Goal: Task Accomplishment & Management: Complete application form

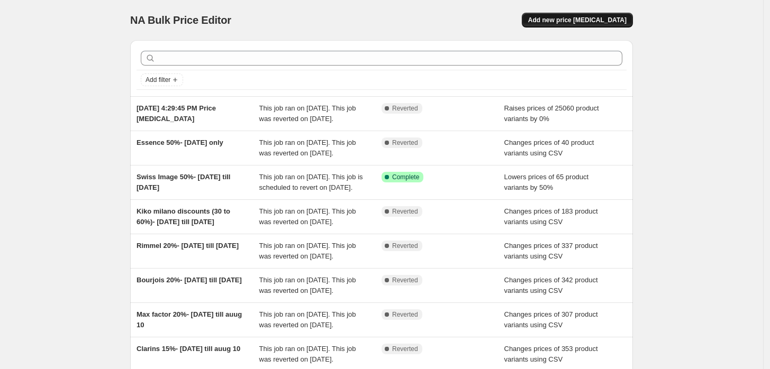
click at [598, 22] on span "Add new price [MEDICAL_DATA]" at bounding box center [577, 20] width 98 height 8
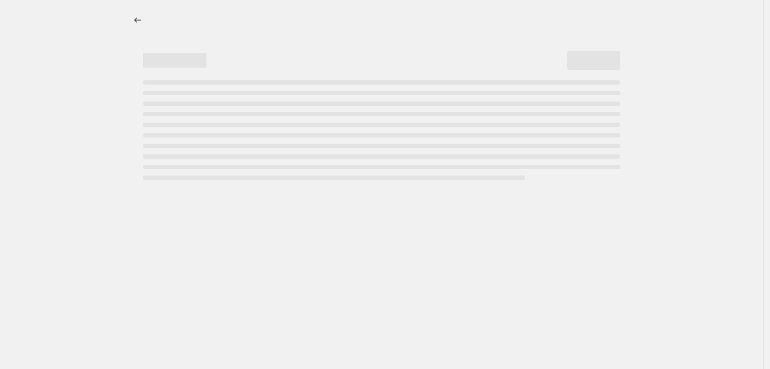
select select "percentage"
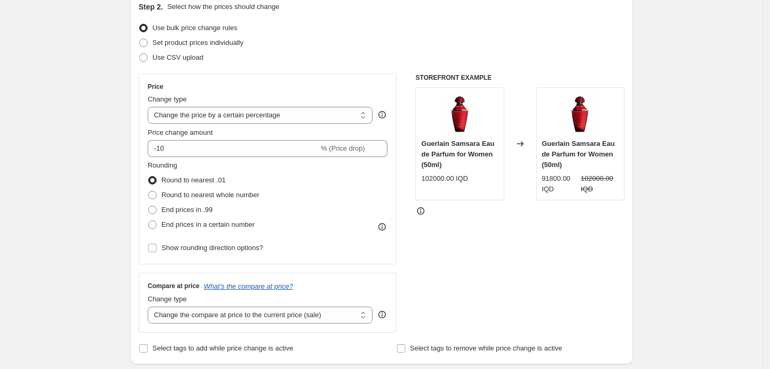
scroll to position [117, 0]
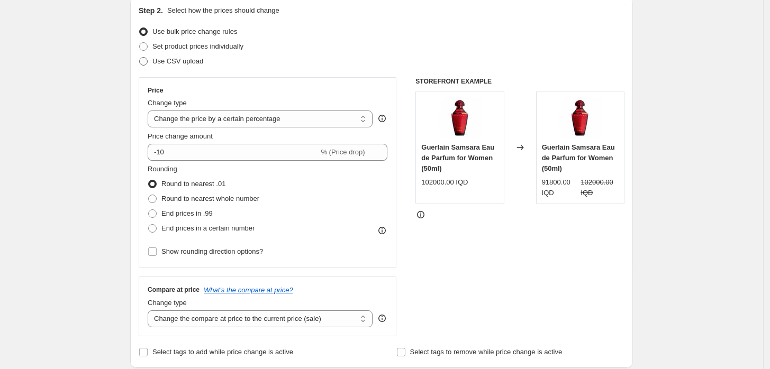
click at [193, 65] on span "Use CSV upload" at bounding box center [177, 61] width 51 height 8
click at [140, 58] on input "Use CSV upload" at bounding box center [139, 57] width 1 height 1
radio input "true"
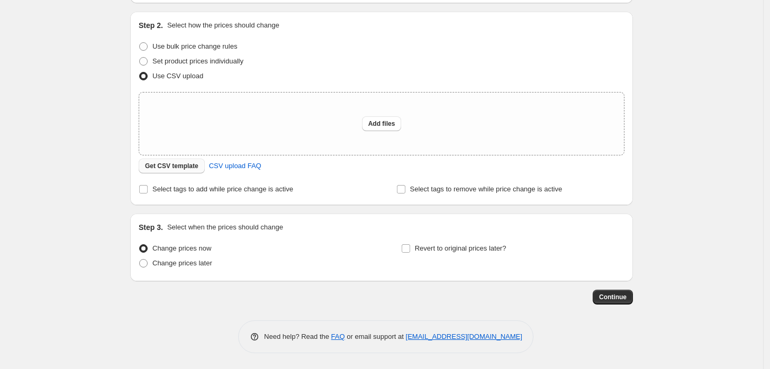
click at [176, 164] on span "Get CSV template" at bounding box center [171, 166] width 53 height 8
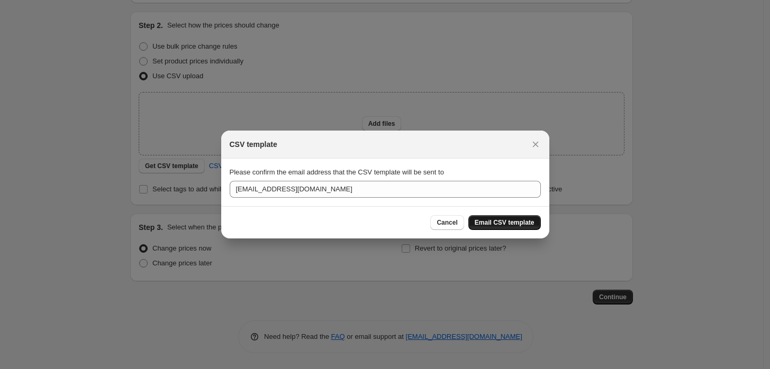
click at [521, 225] on span "Email CSV template" at bounding box center [505, 223] width 60 height 8
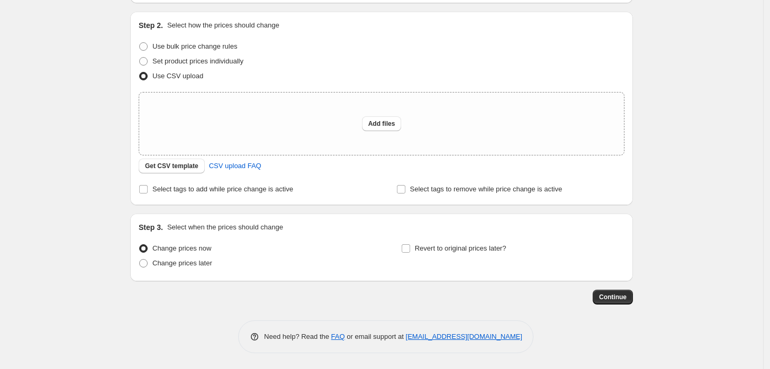
scroll to position [0, 0]
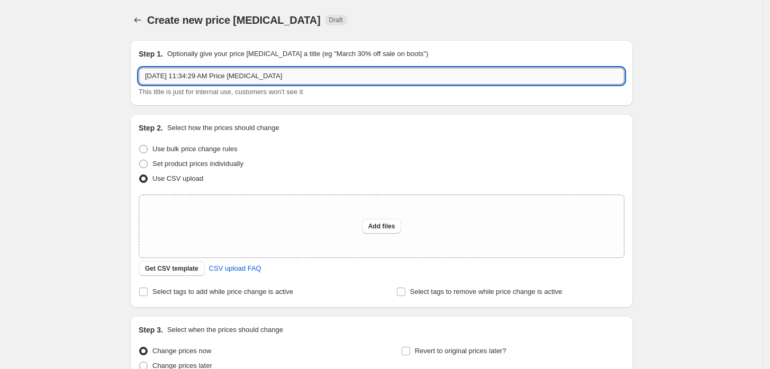
click at [195, 79] on input "[DATE] 11:34:29 AM Price [MEDICAL_DATA]" at bounding box center [382, 76] width 486 height 17
type input "Kiko flash sale 40%- [DATE]"
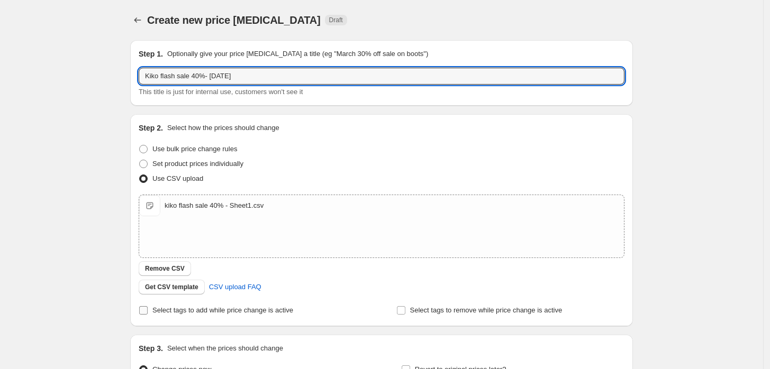
click at [224, 311] on span "Select tags to add while price change is active" at bounding box center [222, 310] width 141 height 8
click at [148, 311] on input "Select tags to add while price change is active" at bounding box center [143, 310] width 8 height 8
checkbox input "true"
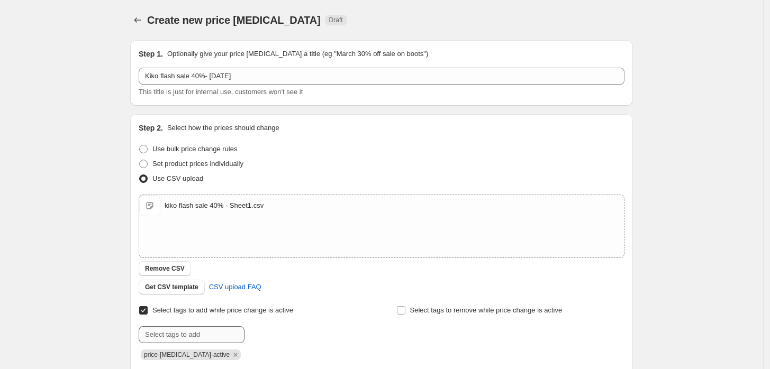
scroll to position [59, 0]
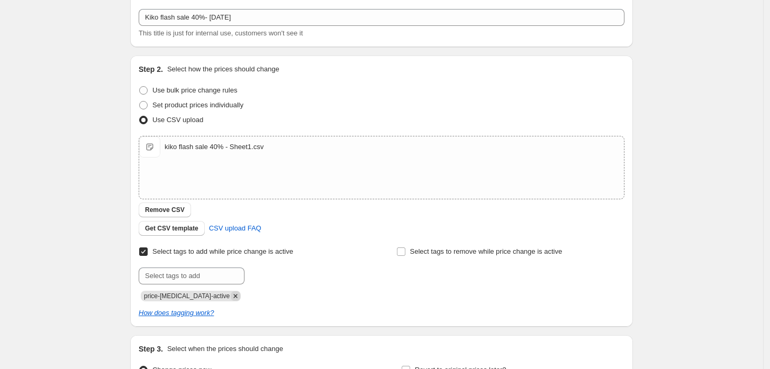
click at [231, 296] on icon "Remove price-change-job-active" at bounding box center [236, 297] width 10 height 10
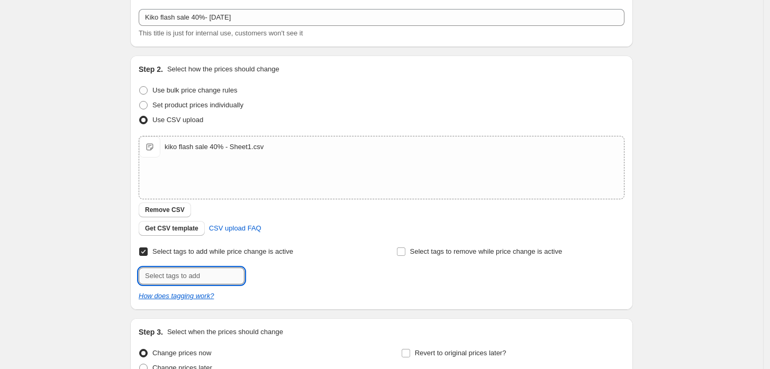
click at [216, 278] on input "text" at bounding box center [192, 276] width 106 height 17
type input "KIKOFLASH40%"
click at [270, 277] on span "Add KIKOFLASH40%" at bounding box center [285, 275] width 64 height 8
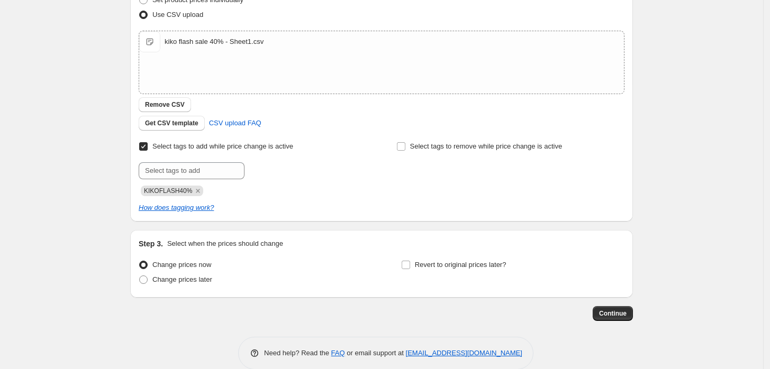
scroll to position [180, 0]
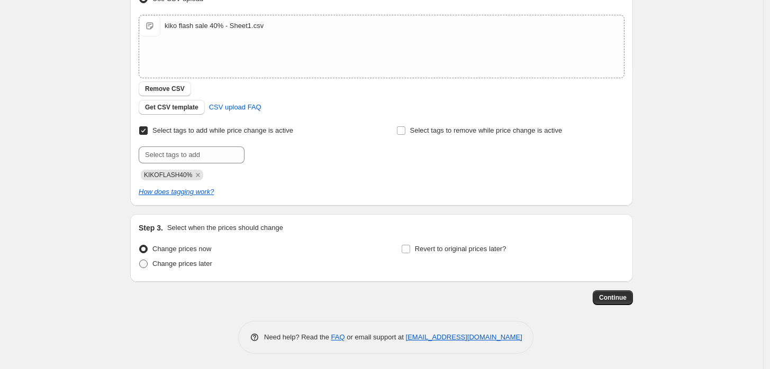
click at [189, 267] on span "Change prices later" at bounding box center [182, 264] width 60 height 8
click at [140, 260] on input "Change prices later" at bounding box center [139, 260] width 1 height 1
radio input "true"
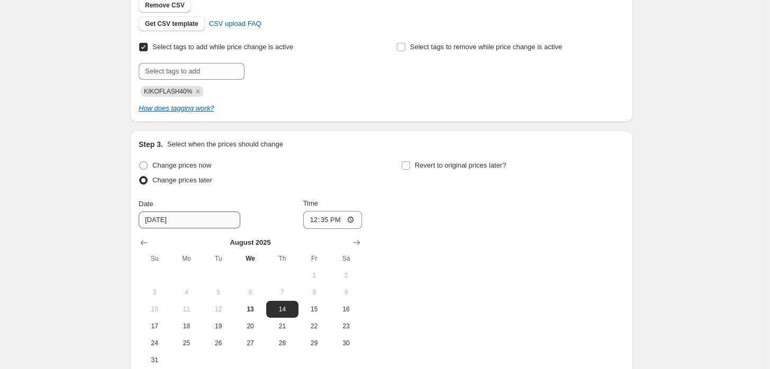
scroll to position [297, 0]
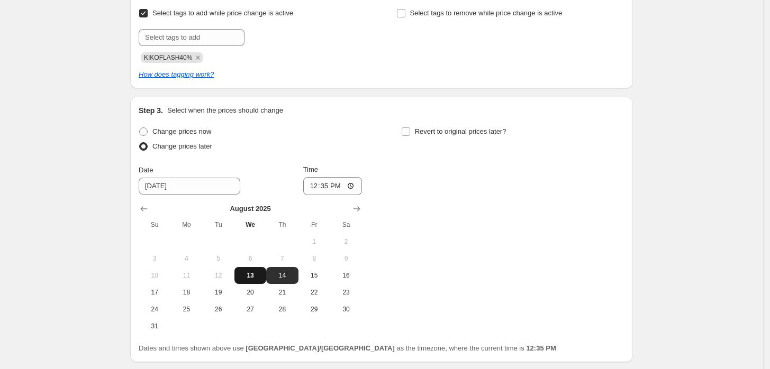
click at [249, 278] on span "13" at bounding box center [250, 275] width 23 height 8
type input "[DATE]"
click at [328, 188] on input "12:35" at bounding box center [332, 186] width 59 height 18
click at [319, 186] on input "12:35" at bounding box center [332, 186] width 59 height 18
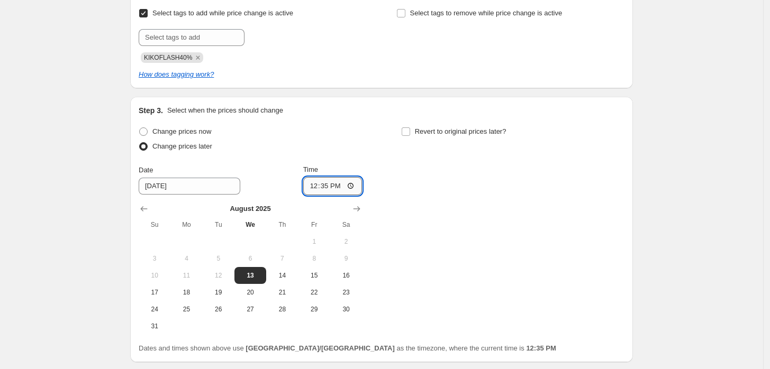
drag, startPoint x: 329, startPoint y: 187, endPoint x: 306, endPoint y: 187, distance: 22.8
click at [306, 187] on input "12:35" at bounding box center [332, 186] width 59 height 18
click at [313, 183] on input "12:35" at bounding box center [332, 186] width 59 height 18
type input "20:00"
click at [415, 129] on label "Revert to original prices later?" at bounding box center [453, 131] width 105 height 15
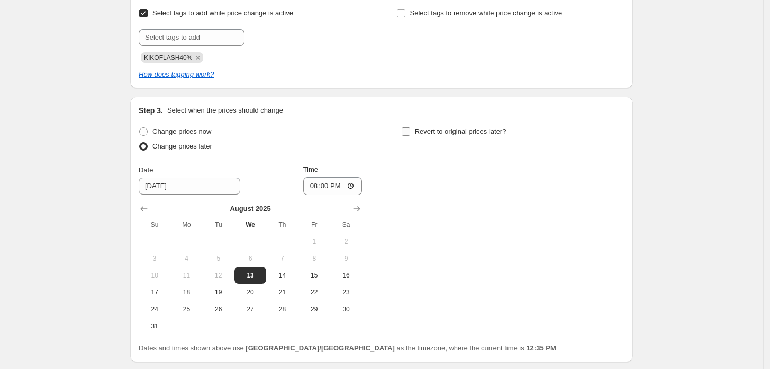
click at [410, 129] on input "Revert to original prices later?" at bounding box center [406, 132] width 8 height 8
checkbox input "true"
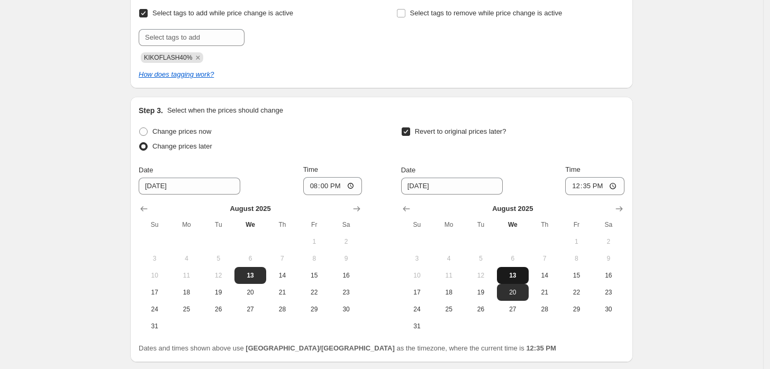
click at [505, 276] on span "13" at bounding box center [512, 275] width 23 height 8
type input "[DATE]"
click at [584, 187] on input "12:35" at bounding box center [594, 186] width 59 height 18
click at [691, 189] on div "Create new price [MEDICAL_DATA]. This page is ready Create new price [MEDICAL_D…" at bounding box center [381, 77] width 763 height 748
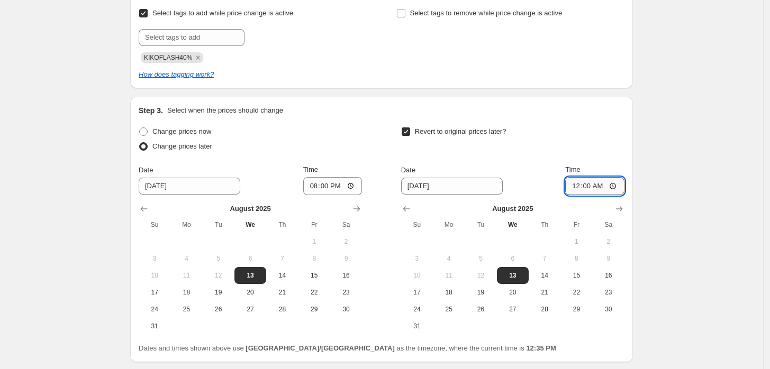
click at [579, 183] on input "00:00" at bounding box center [594, 186] width 59 height 18
type input "23:59"
click at [642, 184] on div "Create new price [MEDICAL_DATA]. This page is ready Create new price [MEDICAL_D…" at bounding box center [381, 77] width 528 height 748
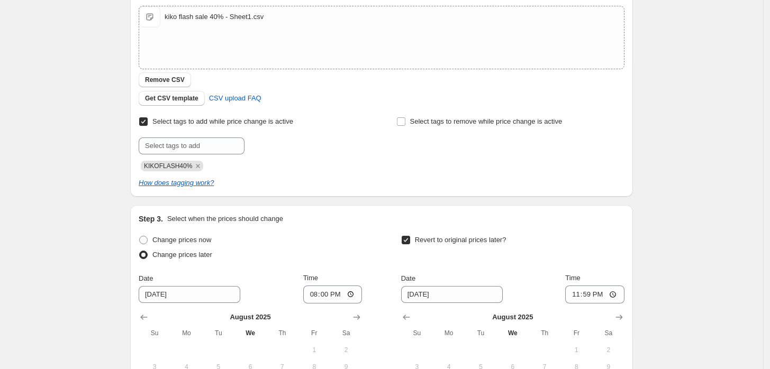
scroll to position [378, 0]
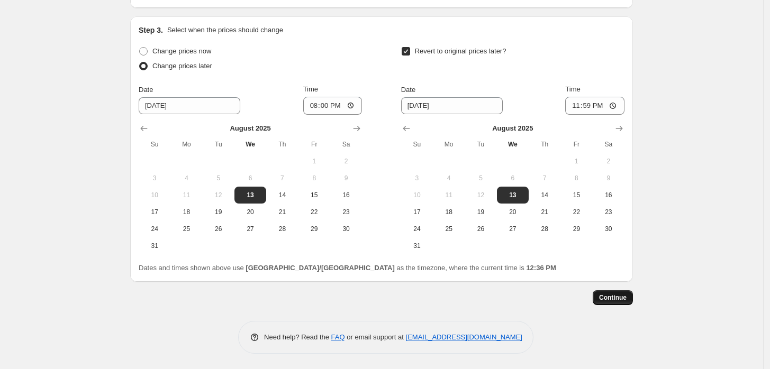
click at [602, 296] on button "Continue" at bounding box center [613, 298] width 40 height 15
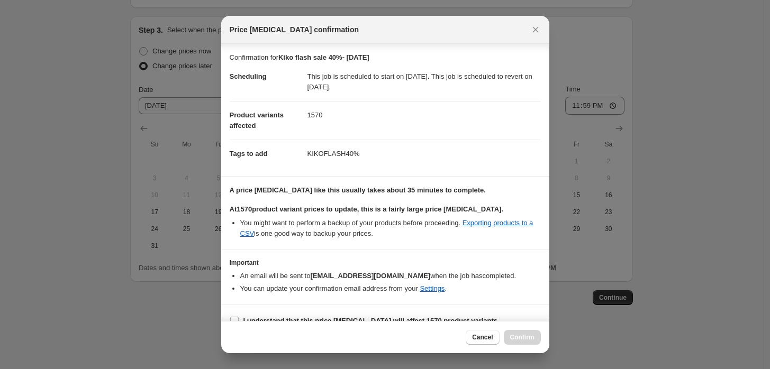
scroll to position [15, 0]
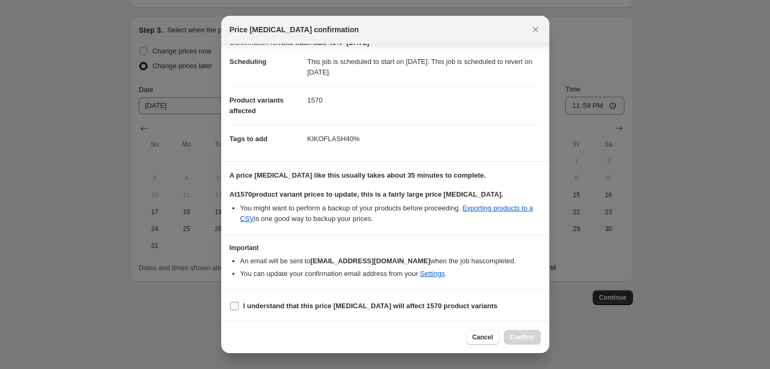
click at [371, 311] on label "I understand that this price [MEDICAL_DATA] will affect 1570 product variants" at bounding box center [364, 306] width 268 height 15
click at [239, 311] on input "I understand that this price [MEDICAL_DATA] will affect 1570 product variants" at bounding box center [234, 306] width 8 height 8
checkbox input "true"
click at [534, 342] on button "Confirm" at bounding box center [522, 337] width 37 height 15
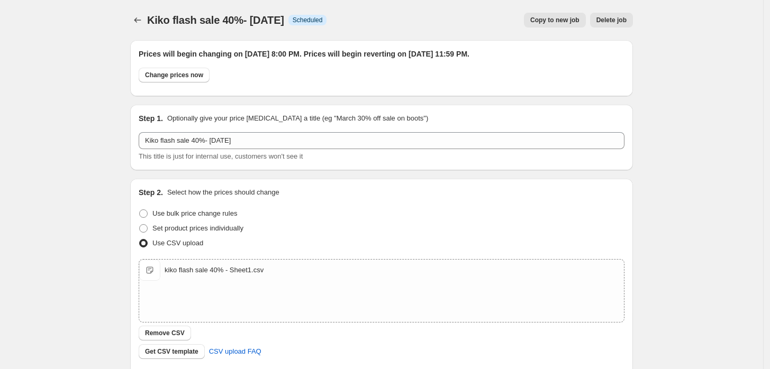
scroll to position [378, 0]
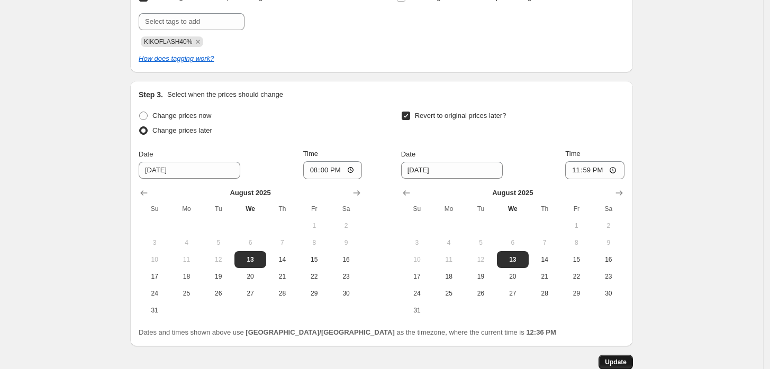
click at [612, 360] on span "Update" at bounding box center [616, 362] width 22 height 8
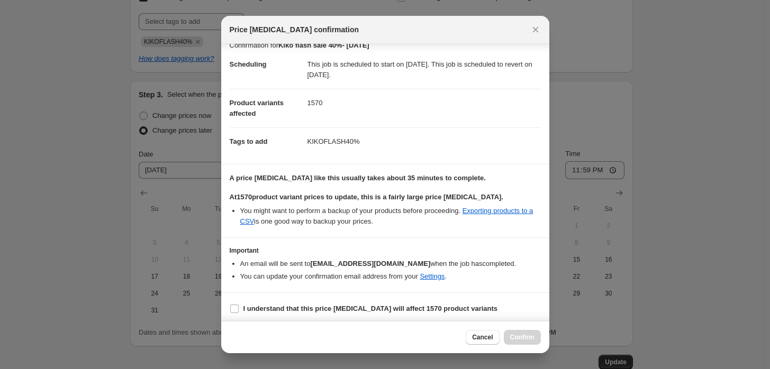
scroll to position [15, 0]
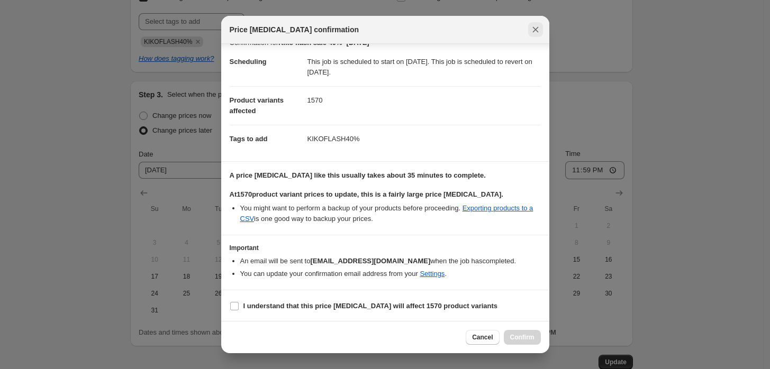
click at [537, 26] on icon "Close" at bounding box center [535, 29] width 11 height 11
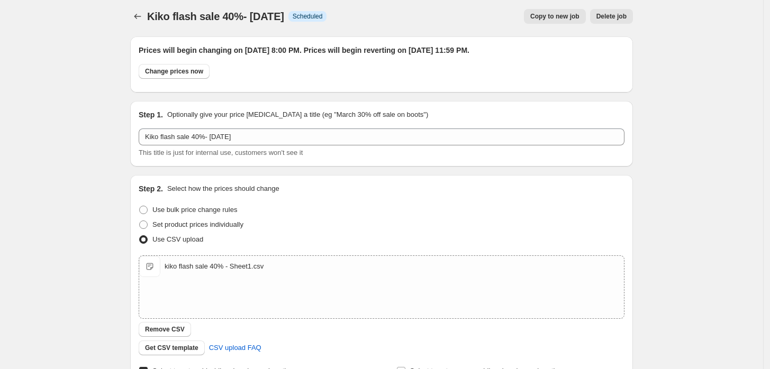
scroll to position [0, 0]
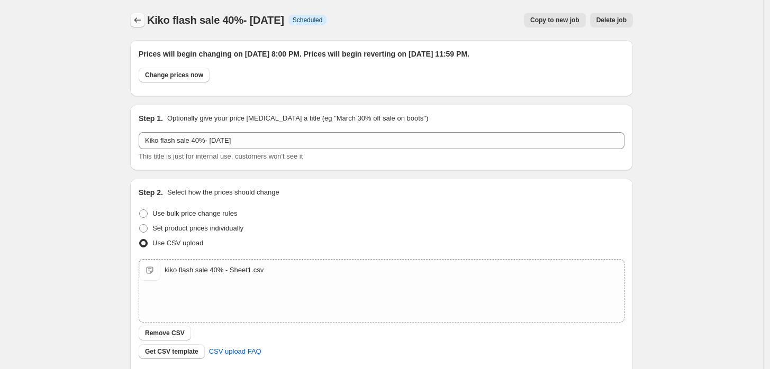
click at [142, 22] on icon "Price change jobs" at bounding box center [137, 20] width 11 height 11
